Goal: Check status: Check status

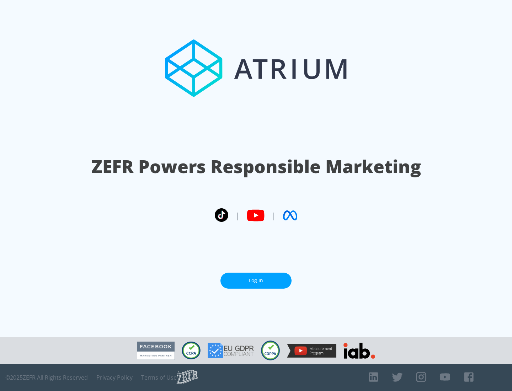
click at [256, 281] on link "Log In" at bounding box center [255, 281] width 71 height 16
